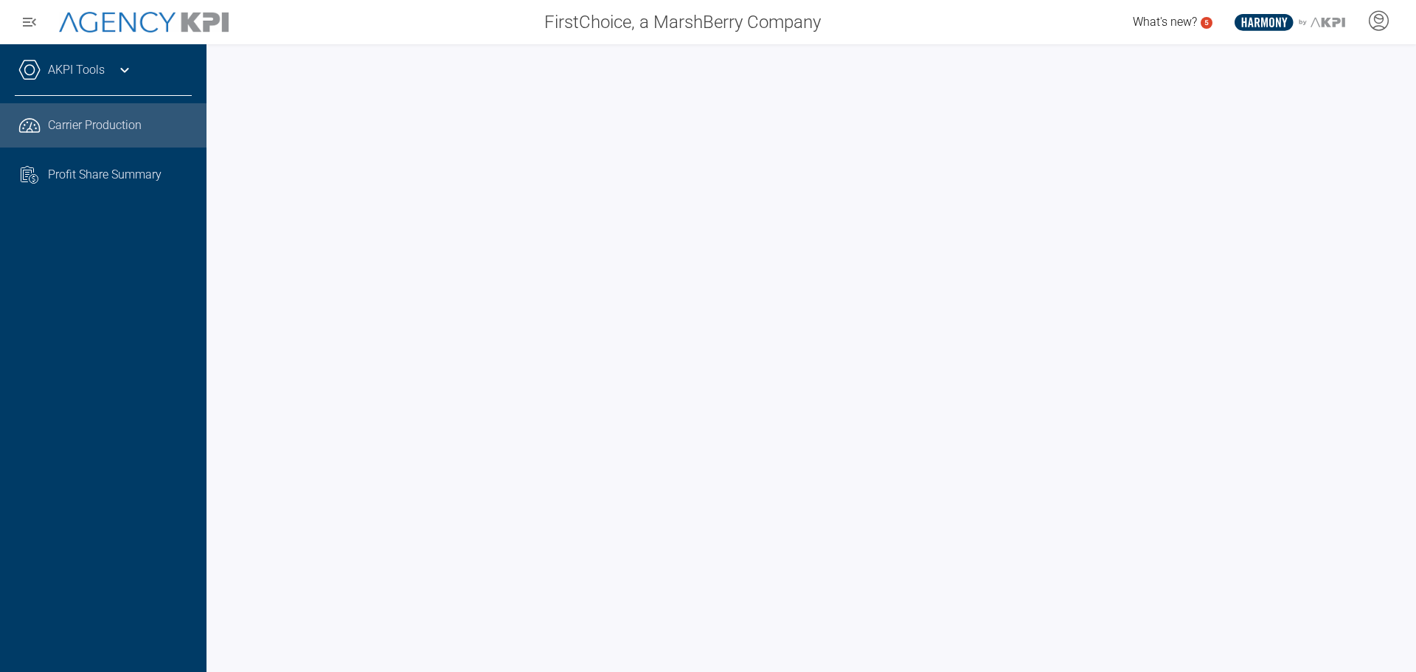
click at [67, 362] on div "AKPI Tools Core Production Data Upload Agency Code Mapping Carrier Data Health …" at bounding box center [103, 358] width 206 height 628
click at [127, 394] on div "AKPI Tools Core Production Data Upload Agency Code Mapping Carrier Data Health …" at bounding box center [103, 358] width 206 height 628
click at [178, 488] on div "AKPI Tools Core Production Data Upload Agency Code Mapping Carrier Data Health …" at bounding box center [103, 358] width 206 height 628
click at [166, 294] on div "AKPI Tools Core Production Data Upload Agency Code Mapping Carrier Data Health …" at bounding box center [103, 358] width 206 height 628
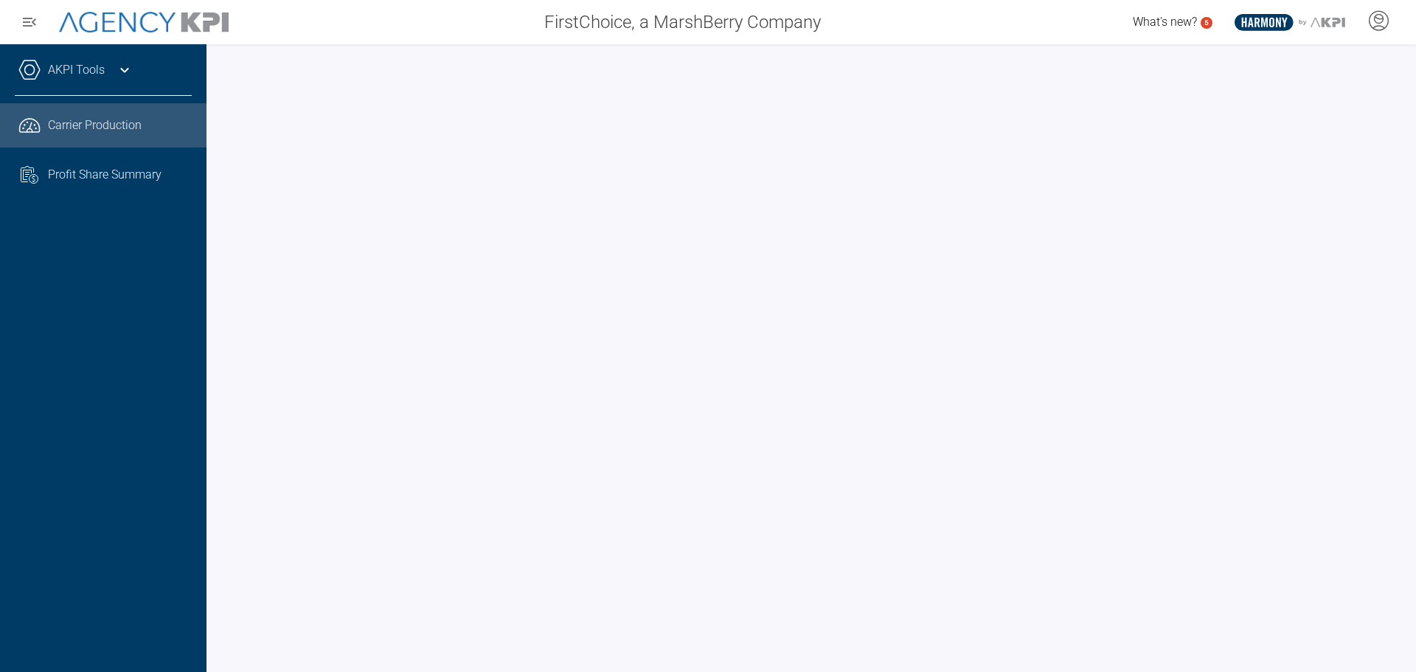
click at [150, 495] on div "AKPI Tools Core Production Data Upload Agency Code Mapping Carrier Data Health …" at bounding box center [103, 358] width 206 height 628
